Goal: Task Accomplishment & Management: Manage account settings

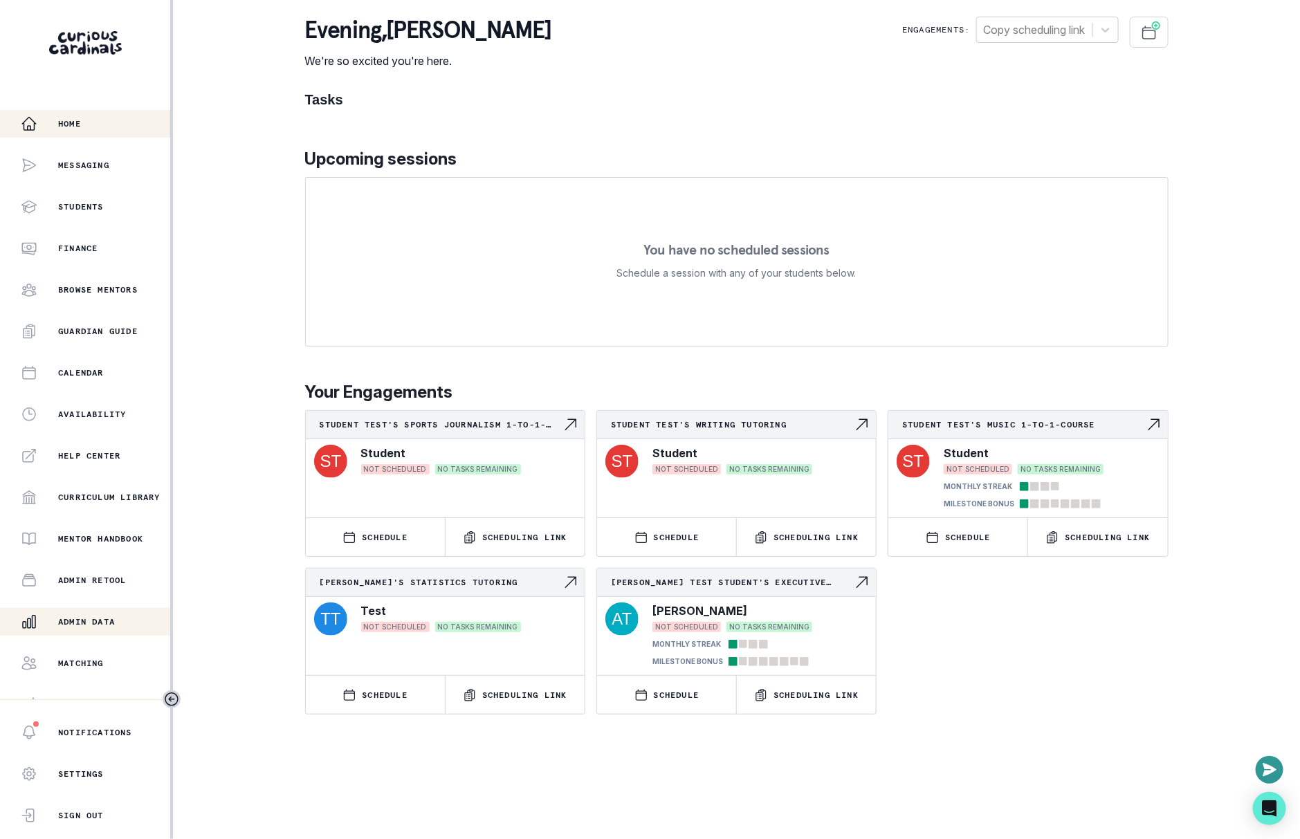
click at [127, 618] on div "Admin Data" at bounding box center [95, 622] width 149 height 17
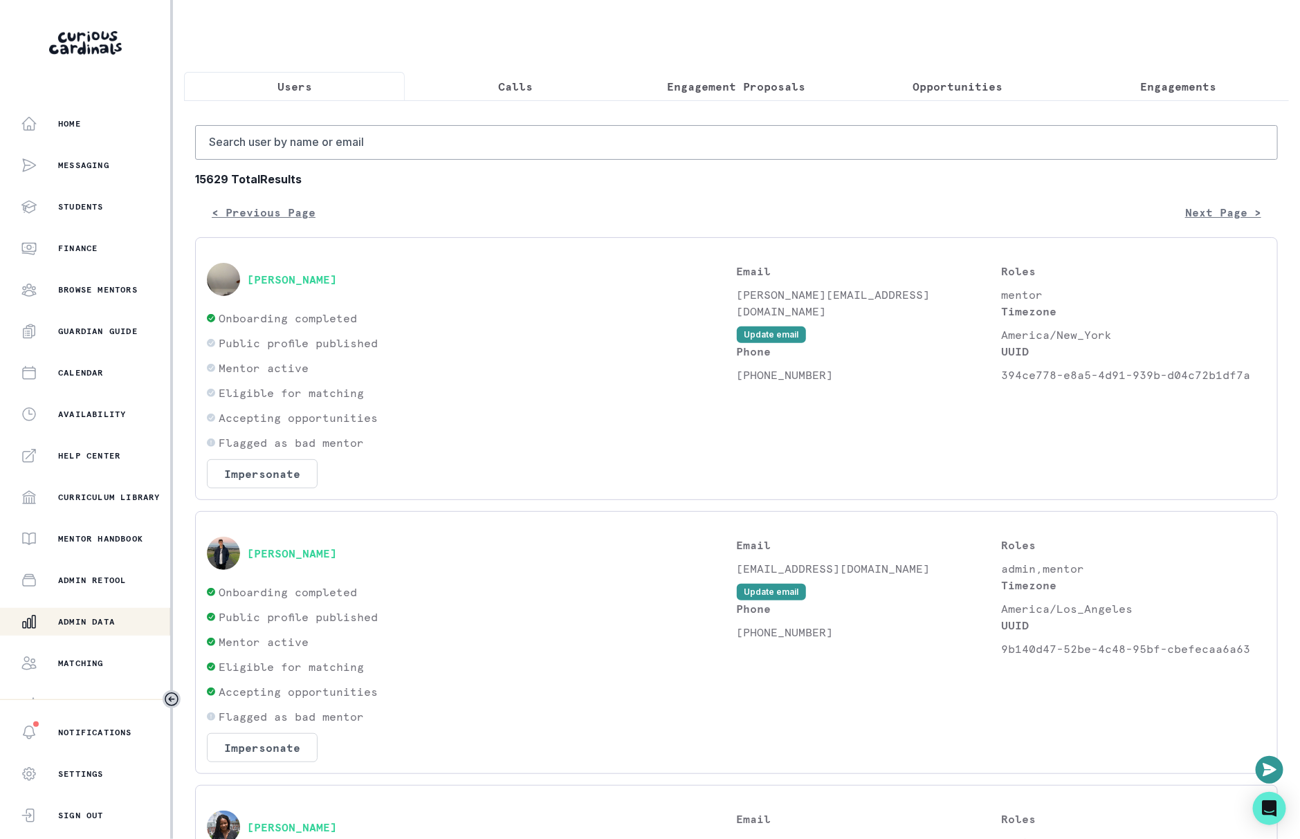
click at [780, 73] on button "Engagement Proposals" at bounding box center [736, 86] width 221 height 29
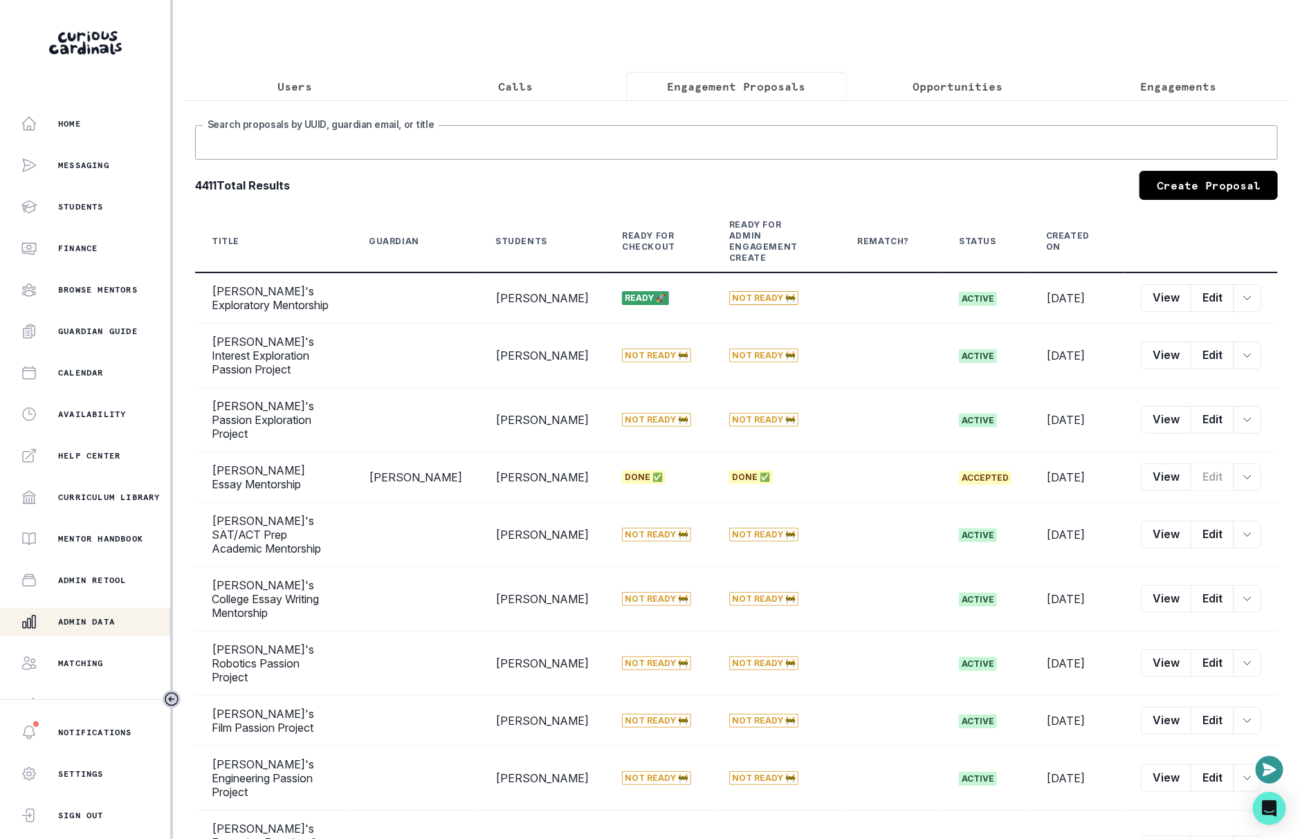
click at [730, 143] on input "Search proposals by UUID, guardian email, or title" at bounding box center [736, 142] width 1082 height 35
type input "[PERSON_NAME]"
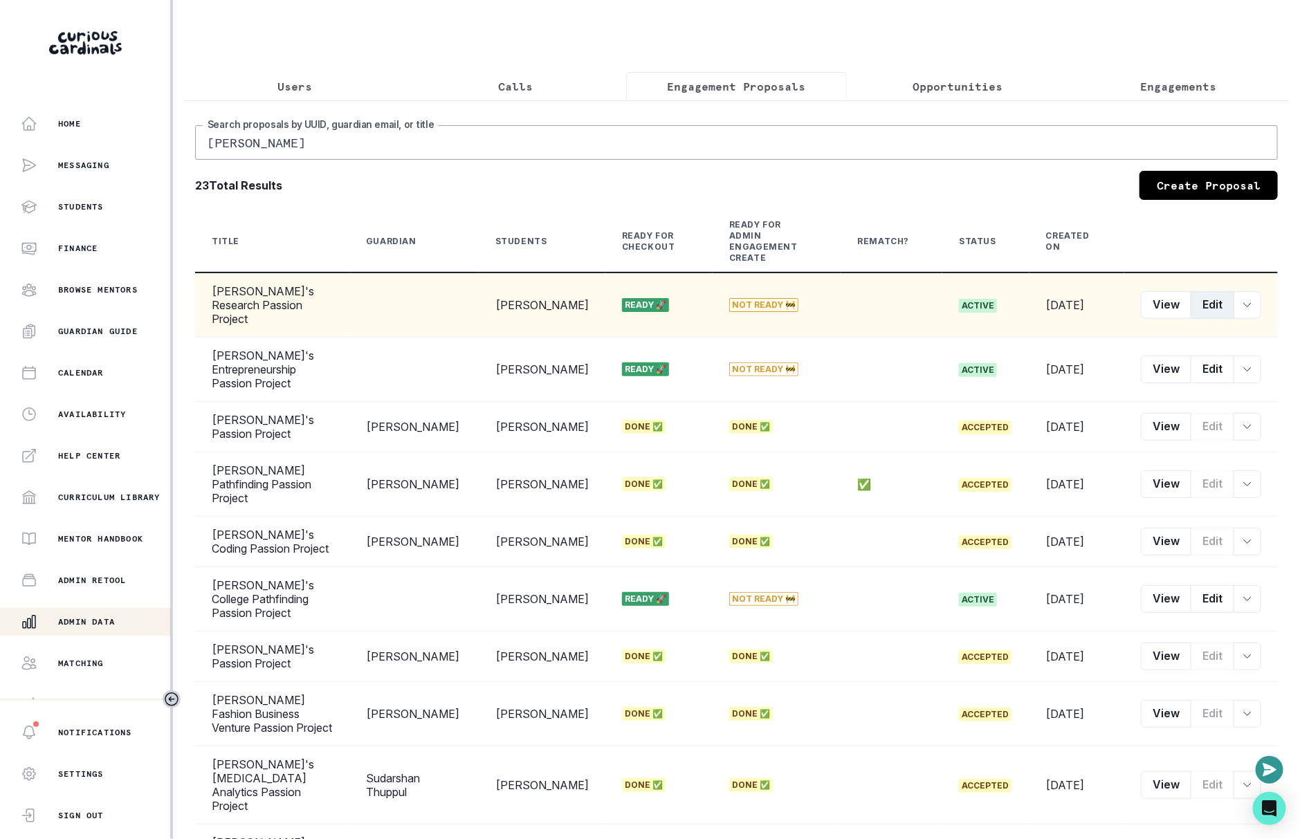
click at [1206, 299] on button "Edit" at bounding box center [1212, 305] width 44 height 28
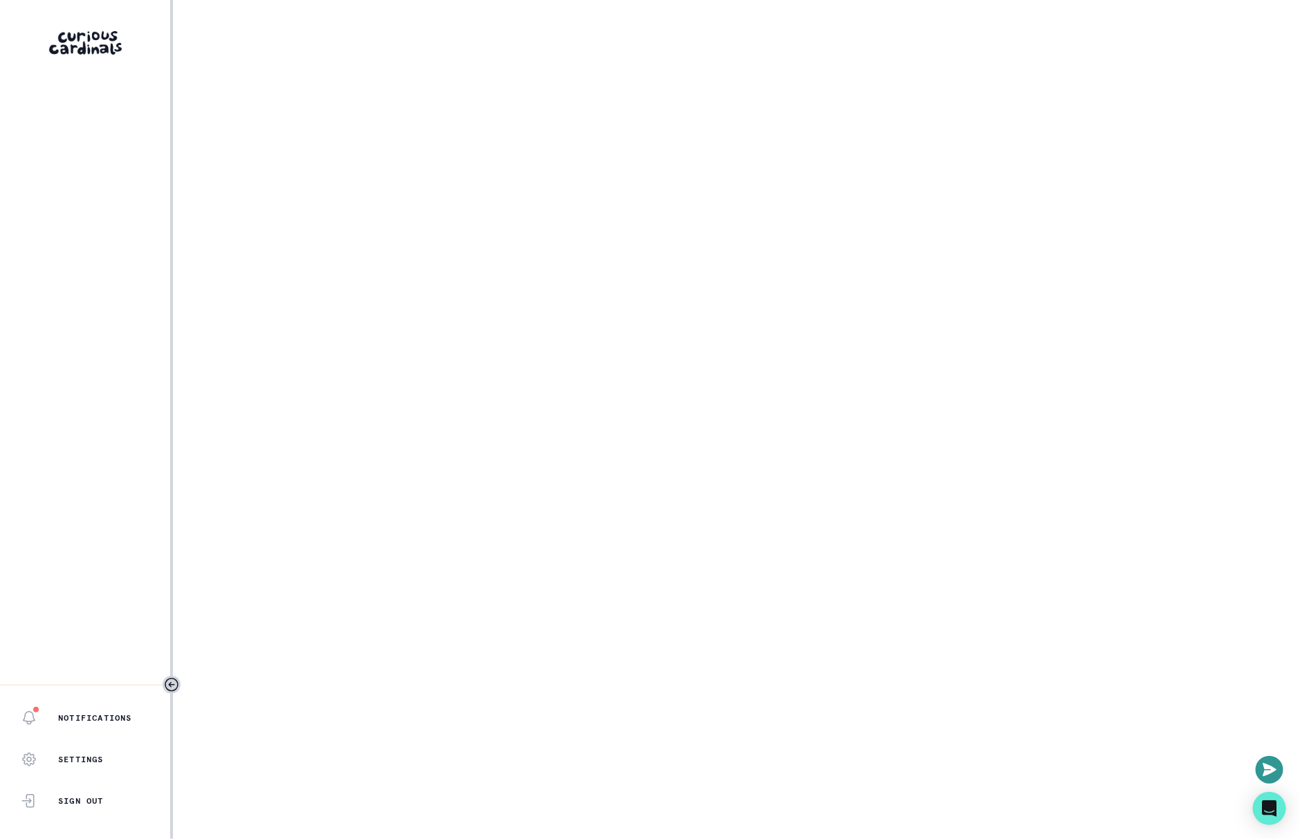
select select "e033fb60-c44d-4508-bd33-ec0706a1598e"
select select "5544d42b-75e4-4e6a-80dd-da7258343d57"
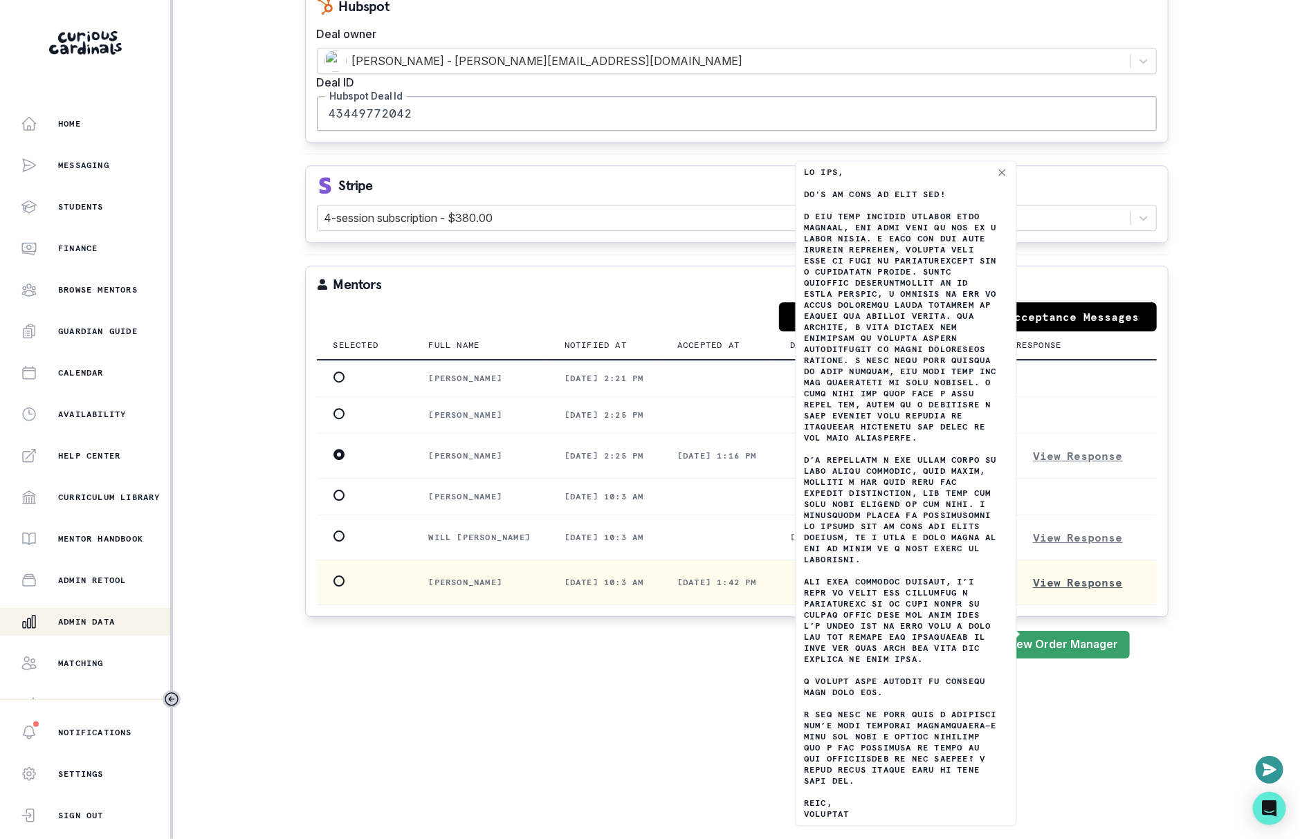
scroll to position [1798, 0]
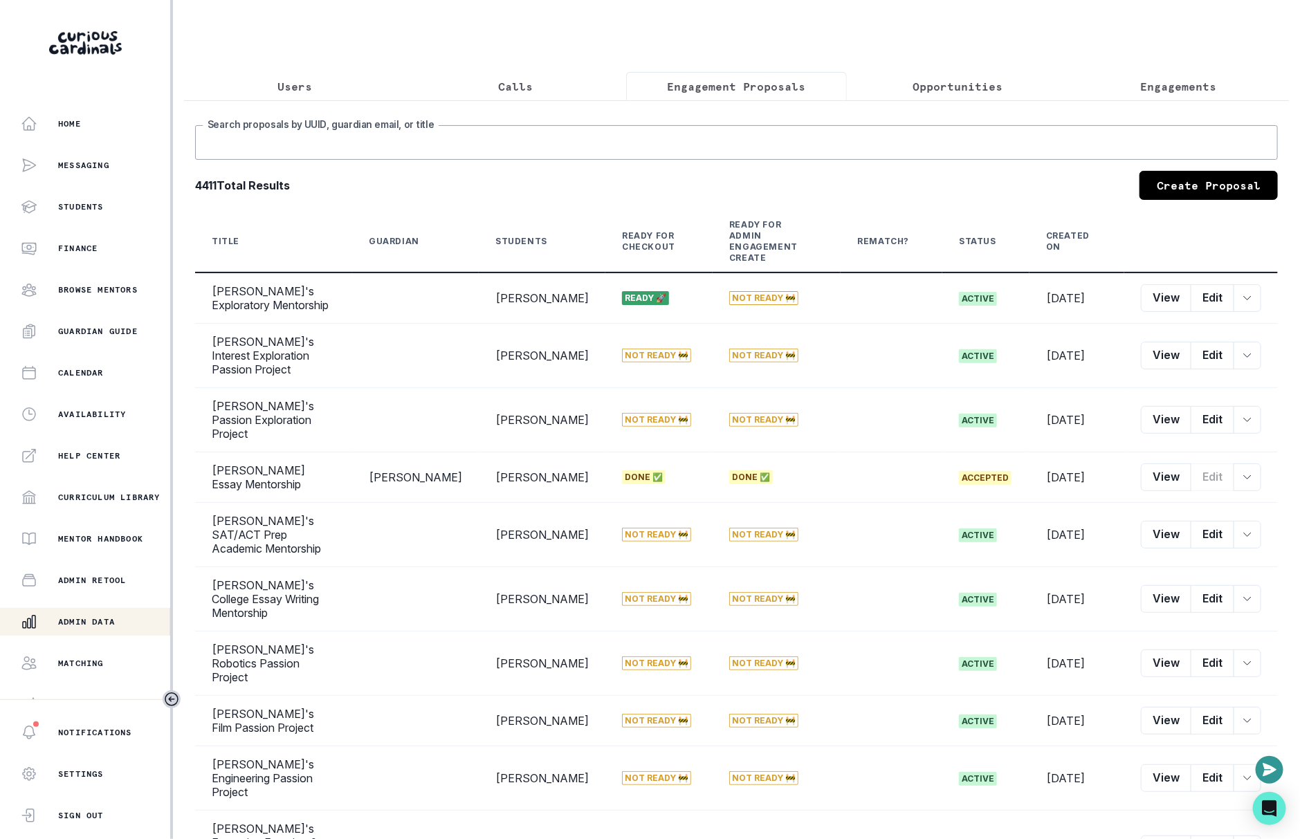
click at [782, 147] on input "Search proposals by UUID, guardian email, or title" at bounding box center [736, 142] width 1082 height 35
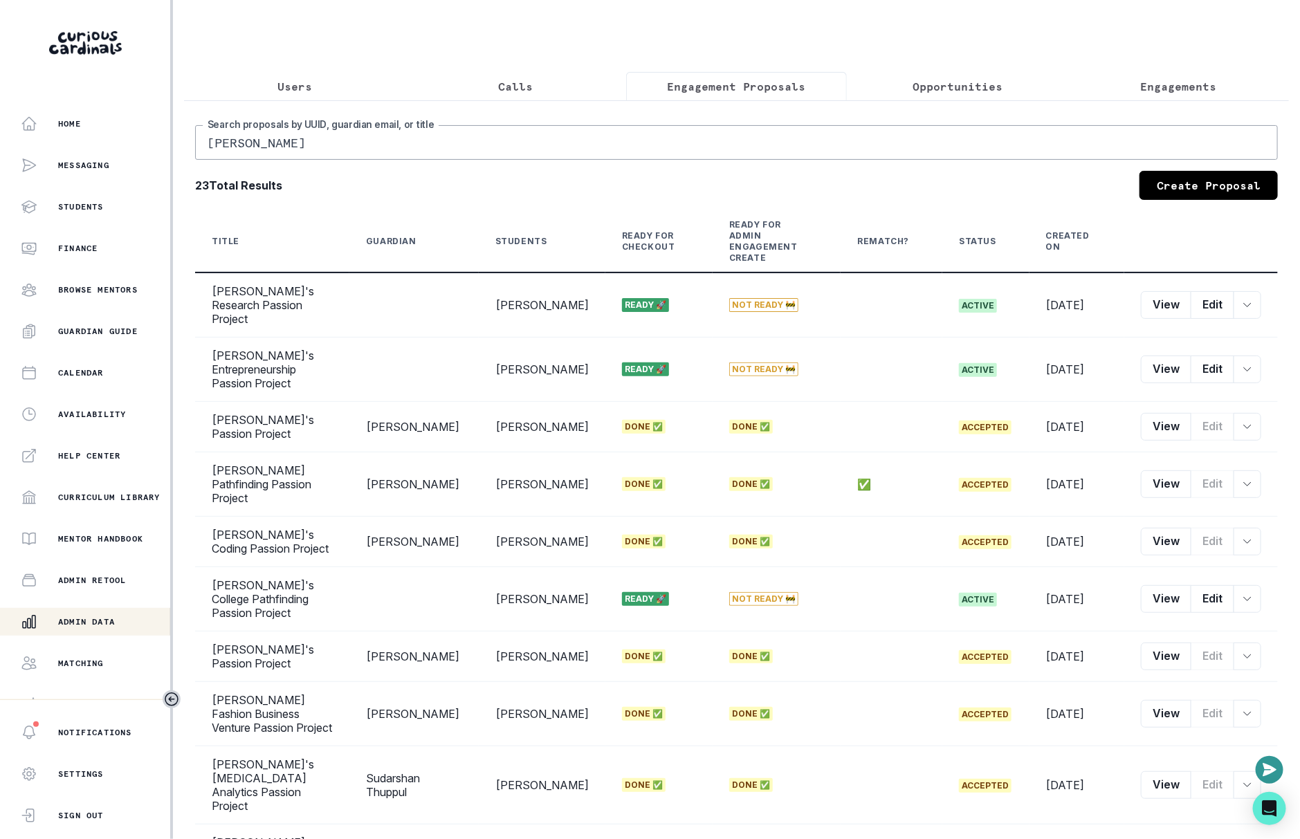
click at [577, 149] on input "[PERSON_NAME]" at bounding box center [736, 142] width 1082 height 35
paste input "Sid"
type input "Sid"
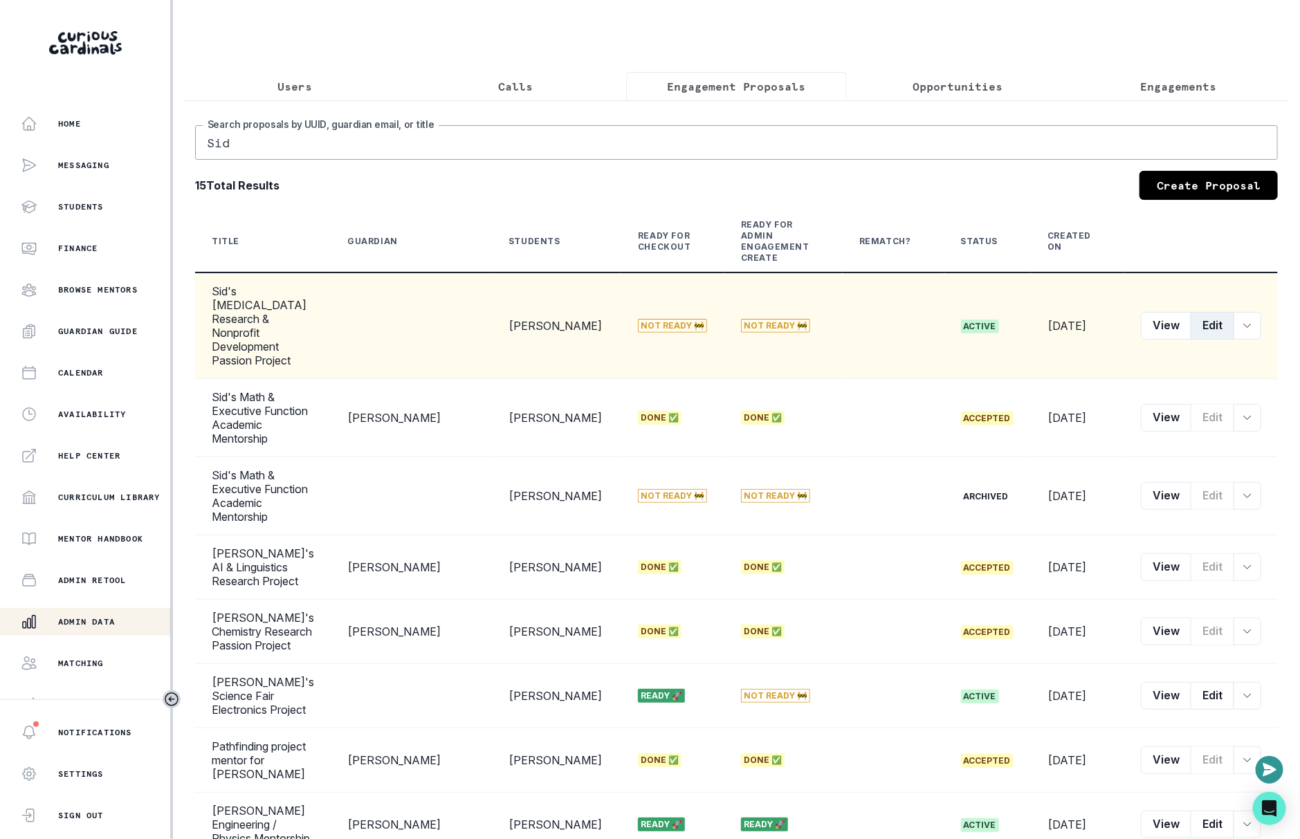
click at [1208, 312] on button "Edit" at bounding box center [1212, 326] width 44 height 28
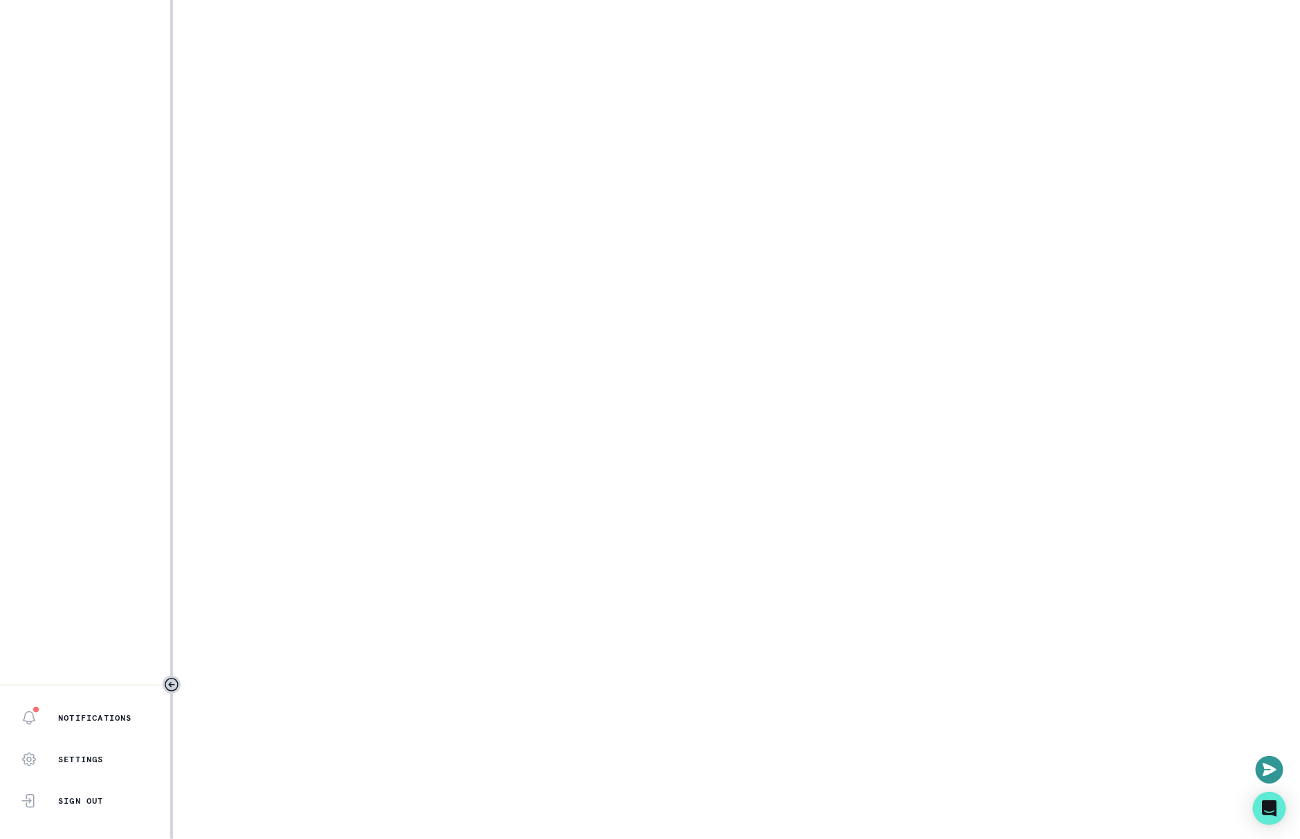
select select "2e0e0867-17d0-41a8-92b9-7b446b3bc83e"
select select "519877f8-d88f-48d5-b35a-d9ce14346d72"
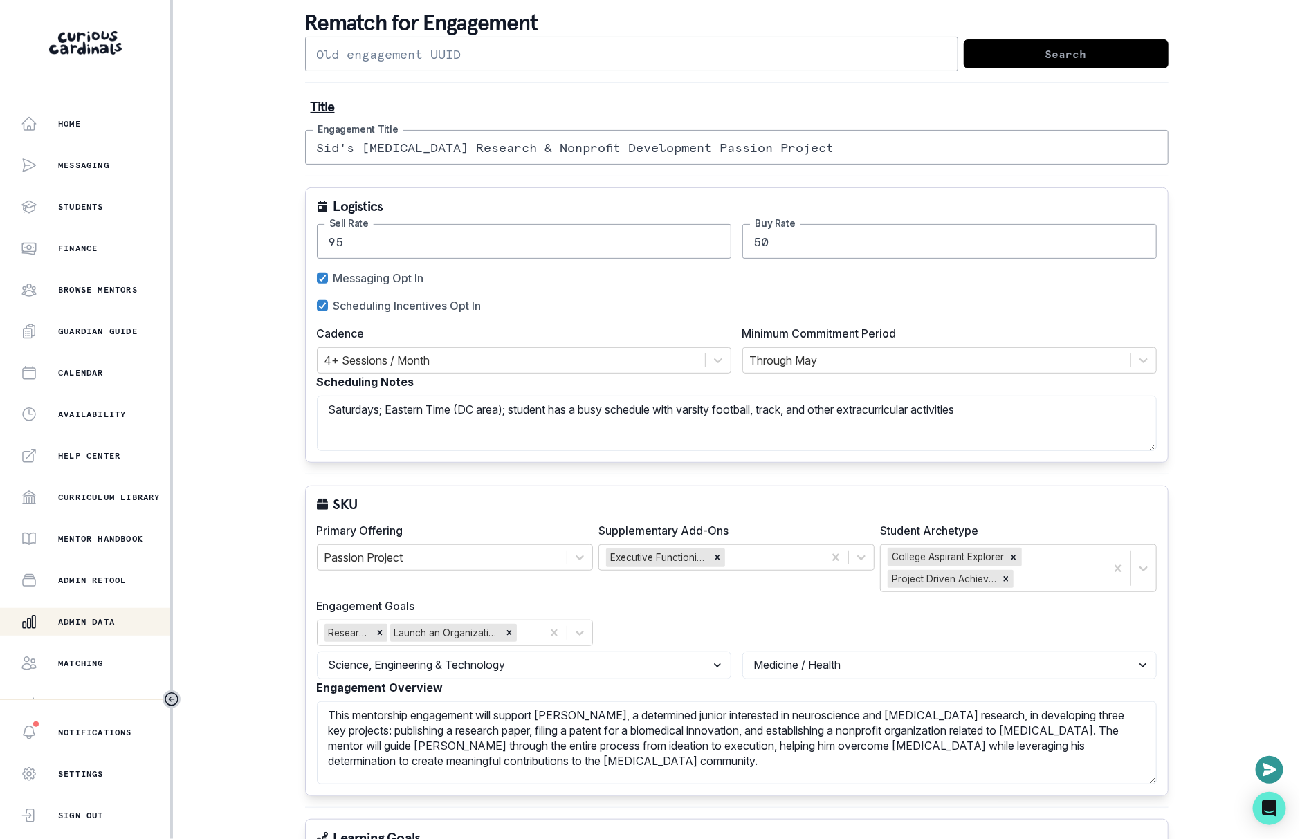
scroll to position [91, 0]
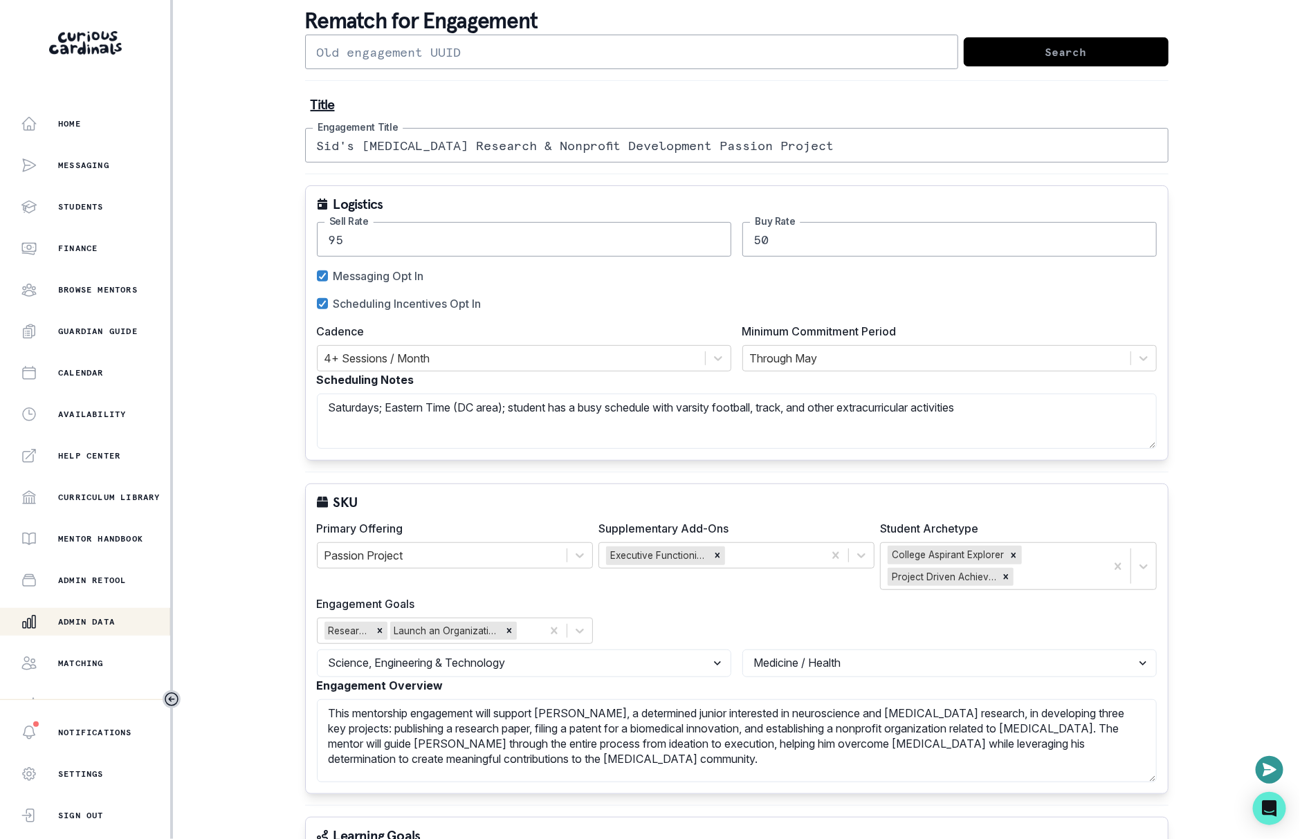
drag, startPoint x: 360, startPoint y: 146, endPoint x: 417, endPoint y: 145, distance: 56.7
click at [417, 145] on input "Sid's [MEDICAL_DATA] Research & Nonprofit Development Passion Project" at bounding box center [736, 145] width 863 height 35
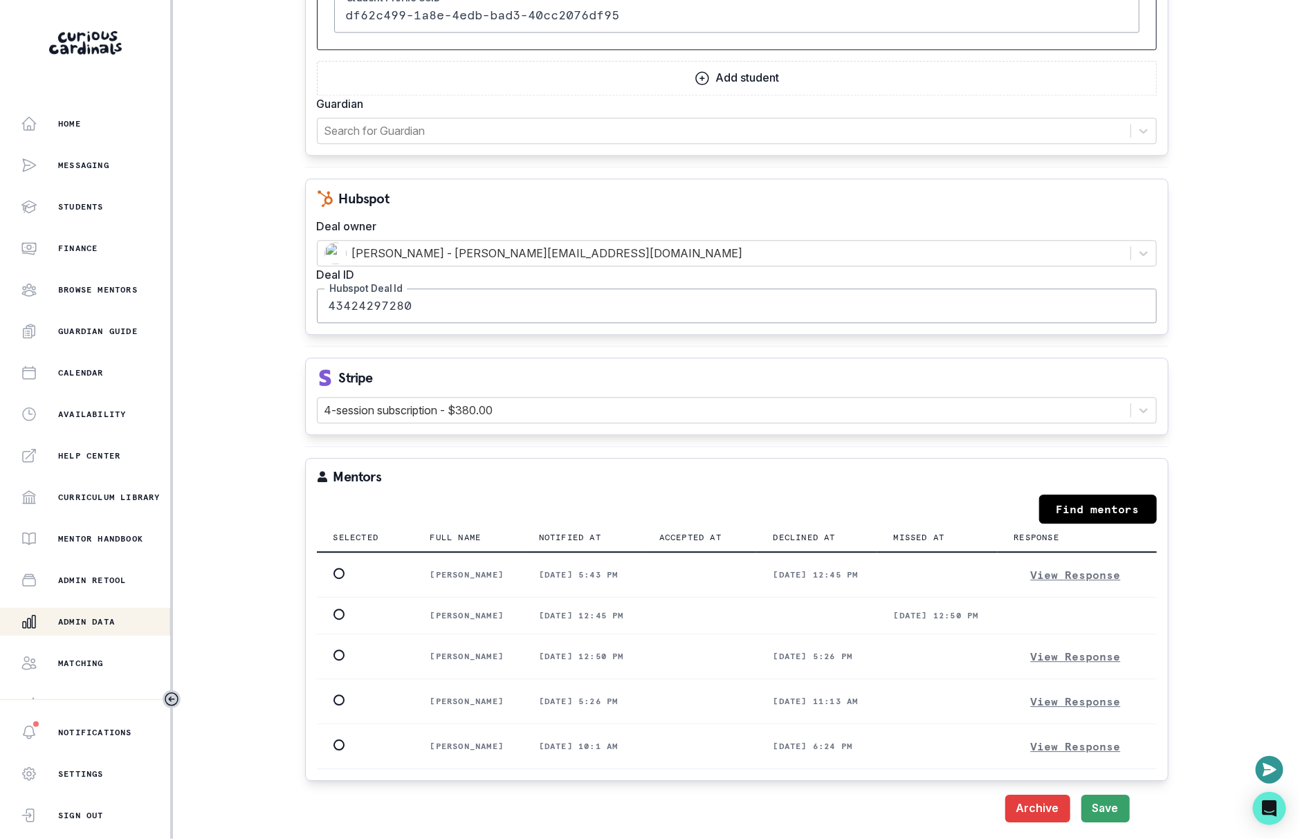
scroll to position [1628, 0]
type input "Sid's Research & Nonprofit Development Passion Project"
click at [1093, 495] on link "Find mentors" at bounding box center [1098, 509] width 118 height 29
